Goal: Use online tool/utility: Utilize a website feature to perform a specific function

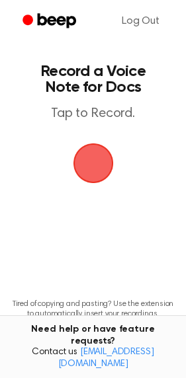
click at [100, 157] on span "button" at bounding box center [93, 163] width 74 height 74
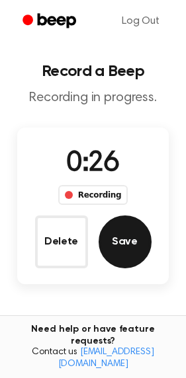
click at [125, 232] on button "Save" at bounding box center [125, 242] width 53 height 53
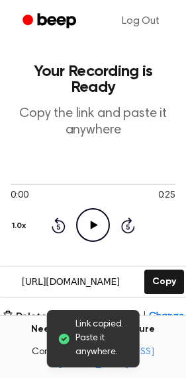
click at [85, 220] on icon "Play Audio" at bounding box center [93, 225] width 34 height 34
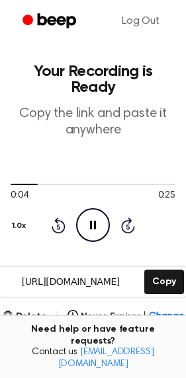
click at [92, 228] on icon "Pause Audio" at bounding box center [93, 225] width 34 height 34
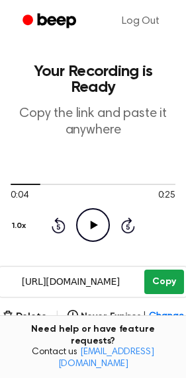
click at [167, 285] on button "Copy" at bounding box center [163, 282] width 39 height 24
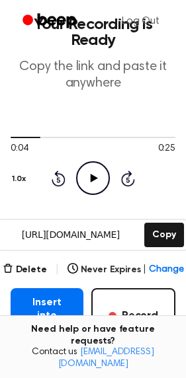
scroll to position [75, 0]
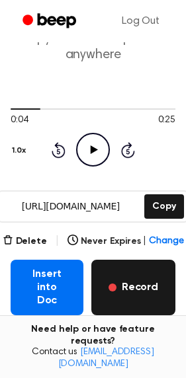
click at [144, 286] on button "Record" at bounding box center [133, 288] width 84 height 56
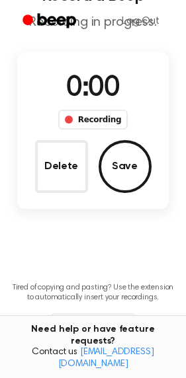
scroll to position [0, 0]
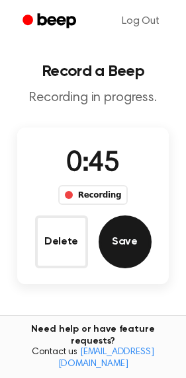
click at [124, 240] on button "Save" at bounding box center [125, 242] width 53 height 53
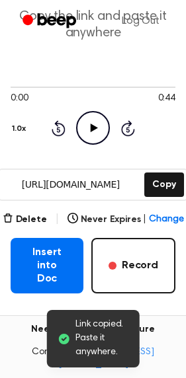
scroll to position [109, 0]
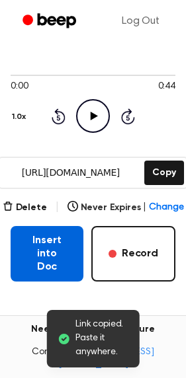
click at [42, 254] on button "Insert into Doc" at bounding box center [47, 254] width 73 height 56
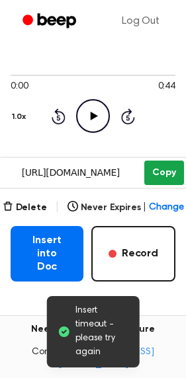
click at [164, 175] on button "Copy" at bounding box center [163, 173] width 39 height 24
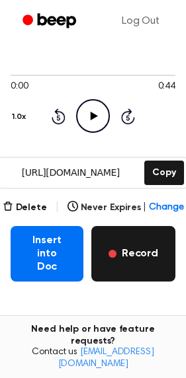
click at [124, 235] on button "Record" at bounding box center [133, 254] width 84 height 56
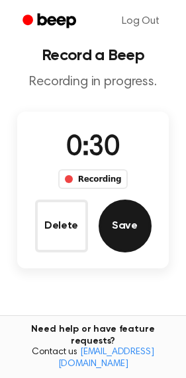
click at [124, 235] on button "Save" at bounding box center [125, 226] width 53 height 53
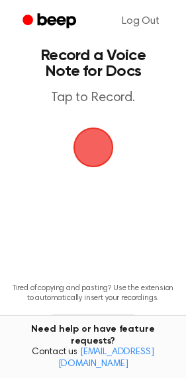
scroll to position [0, 0]
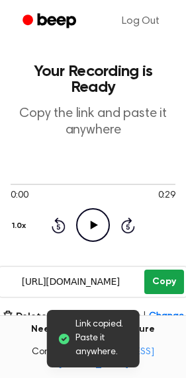
click at [159, 283] on button "Copy" at bounding box center [163, 282] width 39 height 24
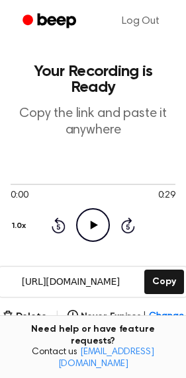
scroll to position [122, 0]
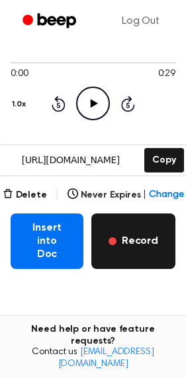
click at [138, 240] on button "Record" at bounding box center [133, 242] width 84 height 56
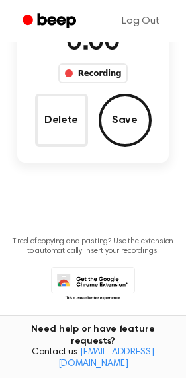
scroll to position [28, 0]
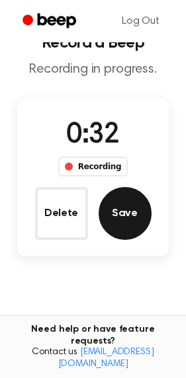
click at [130, 218] on button "Save" at bounding box center [125, 213] width 53 height 53
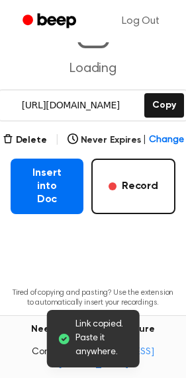
scroll to position [177, 0]
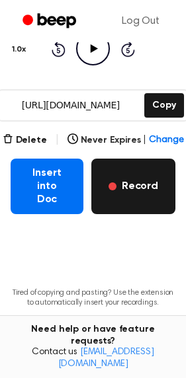
click at [130, 188] on button "Record" at bounding box center [133, 187] width 84 height 56
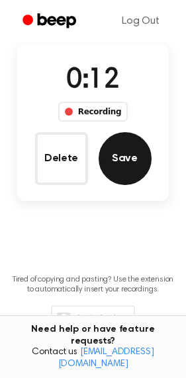
click at [125, 160] on button "Save" at bounding box center [125, 158] width 53 height 53
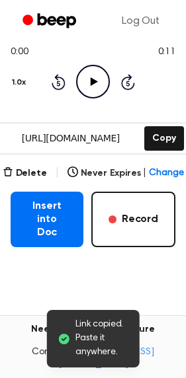
scroll to position [177, 0]
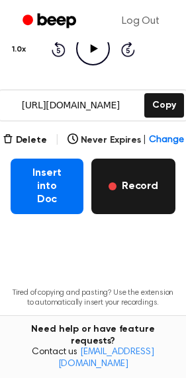
click at [130, 177] on button "Record" at bounding box center [133, 187] width 84 height 56
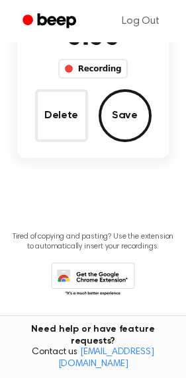
scroll to position [83, 0]
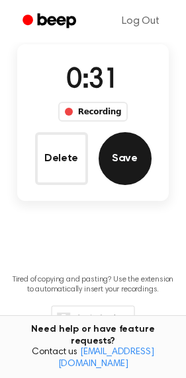
click at [123, 159] on button "Save" at bounding box center [125, 158] width 53 height 53
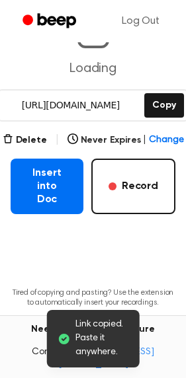
scroll to position [177, 0]
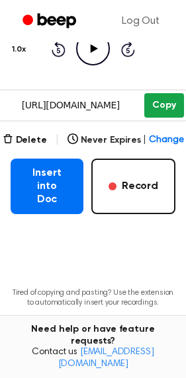
click at [167, 99] on button "Copy" at bounding box center [163, 105] width 39 height 24
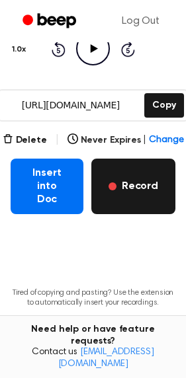
click at [134, 167] on button "Record" at bounding box center [133, 187] width 84 height 56
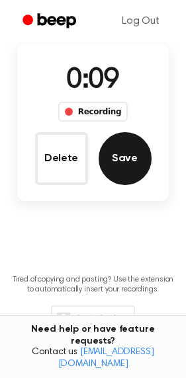
click at [134, 167] on button "Save" at bounding box center [125, 158] width 53 height 53
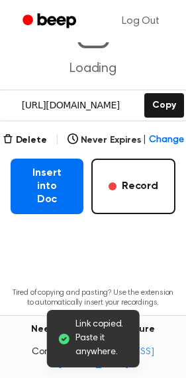
scroll to position [177, 0]
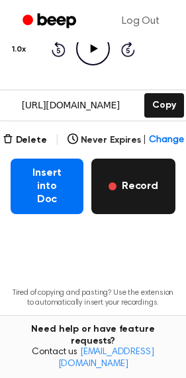
click at [116, 183] on span "button" at bounding box center [112, 187] width 8 height 8
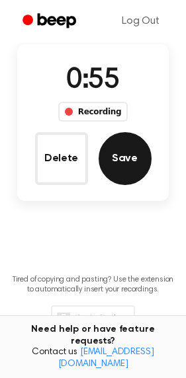
click at [137, 164] on button "Save" at bounding box center [125, 158] width 53 height 53
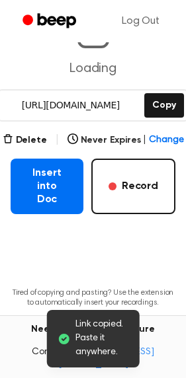
scroll to position [177, 0]
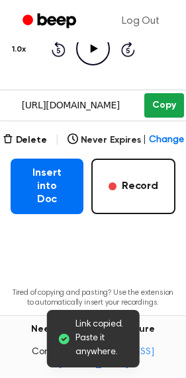
click at [165, 108] on button "Copy" at bounding box center [163, 105] width 39 height 24
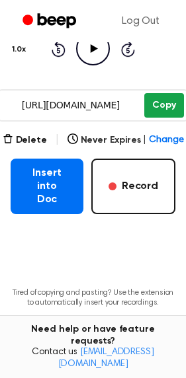
click at [167, 103] on button "Copy" at bounding box center [163, 105] width 39 height 24
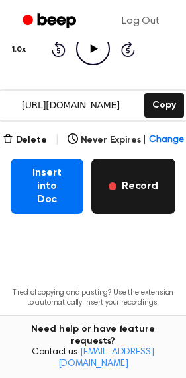
click at [130, 174] on button "Record" at bounding box center [133, 187] width 84 height 56
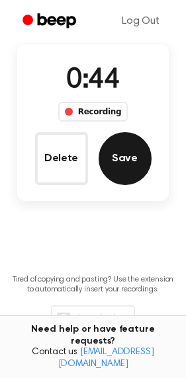
click at [130, 174] on button "Save" at bounding box center [125, 158] width 53 height 53
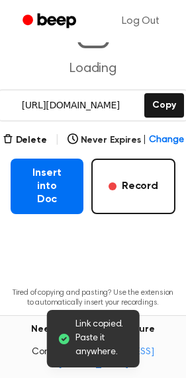
scroll to position [177, 0]
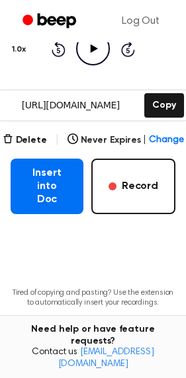
click at [50, 105] on input "[URL][DOMAIN_NAME]" at bounding box center [70, 106] width 142 height 30
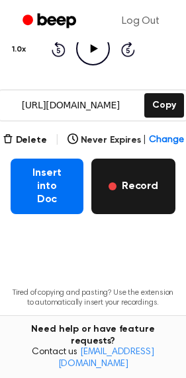
click at [136, 181] on button "Record" at bounding box center [133, 187] width 84 height 56
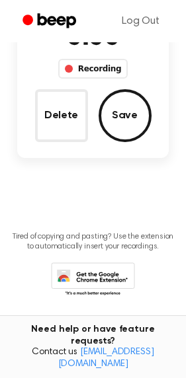
scroll to position [83, 0]
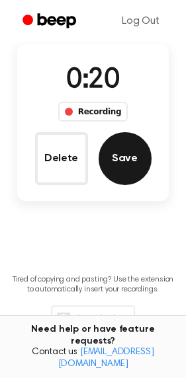
click at [129, 155] on button "Save" at bounding box center [125, 158] width 53 height 53
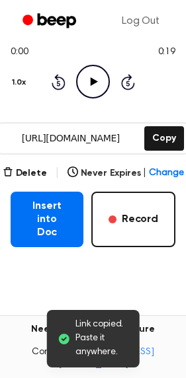
scroll to position [177, 0]
